Goal: Task Accomplishment & Management: Manage account settings

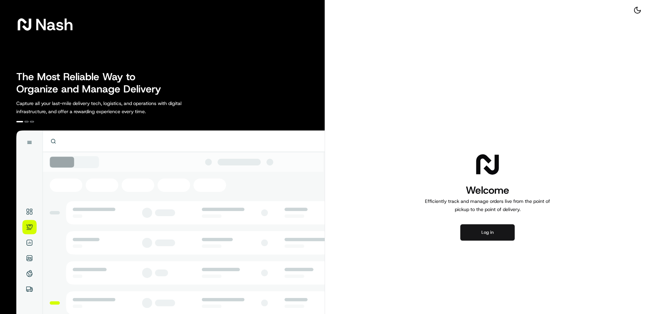
click at [492, 231] on button "Log in" at bounding box center [487, 232] width 54 height 16
